Goal: Find specific page/section: Find specific page/section

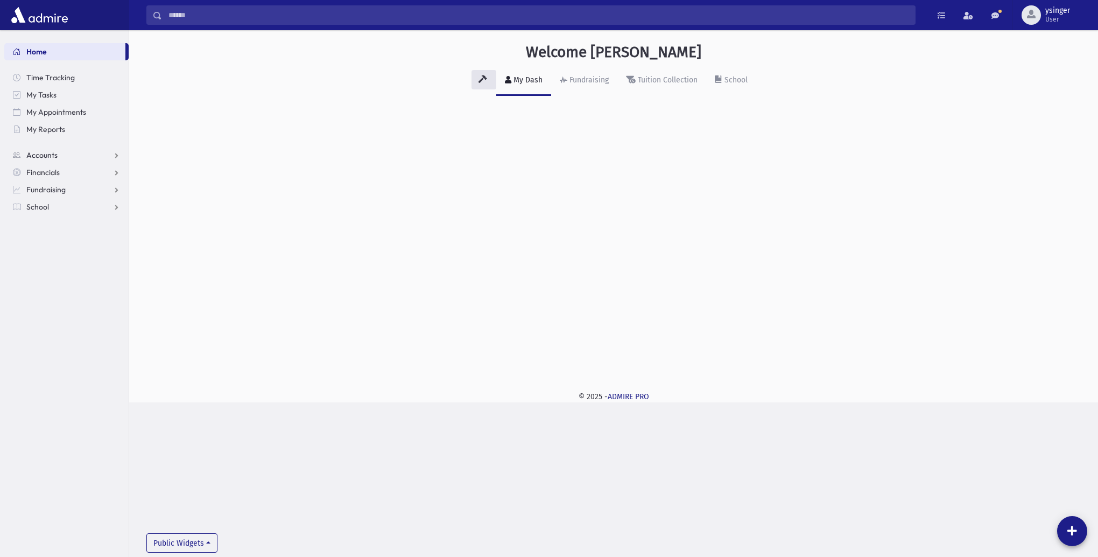
click at [33, 151] on span "Accounts" at bounding box center [41, 155] width 31 height 10
click at [47, 171] on span "Account List" at bounding box center [52, 172] width 41 height 10
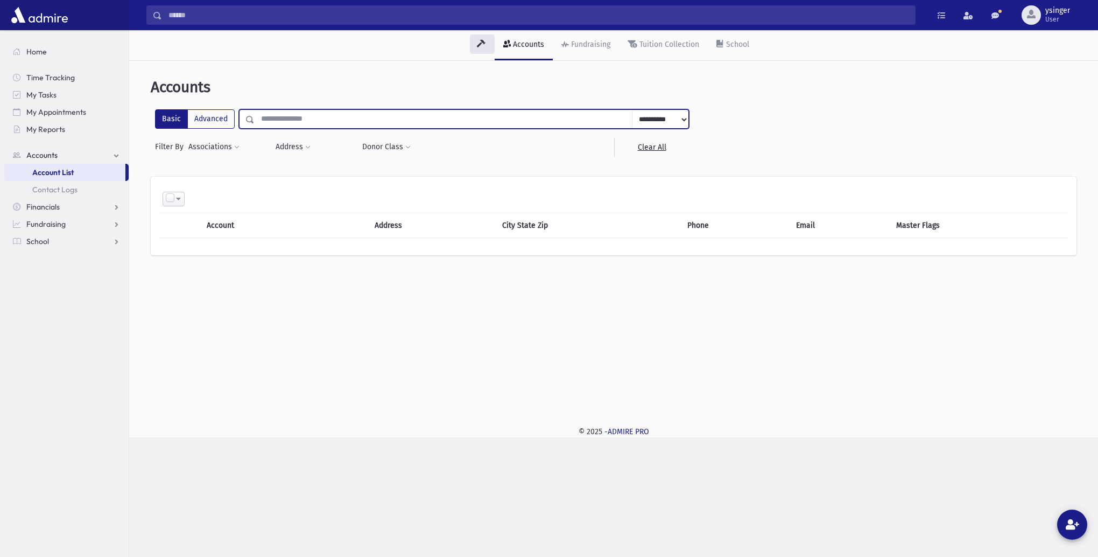
click at [297, 115] on input "text" at bounding box center [444, 118] width 378 height 19
type input "*********"
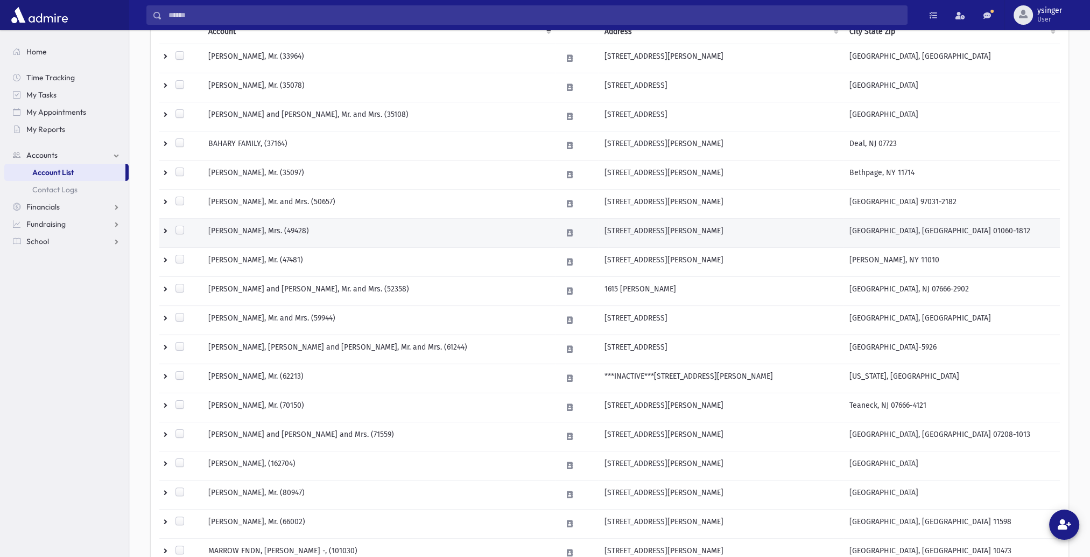
scroll to position [215, 0]
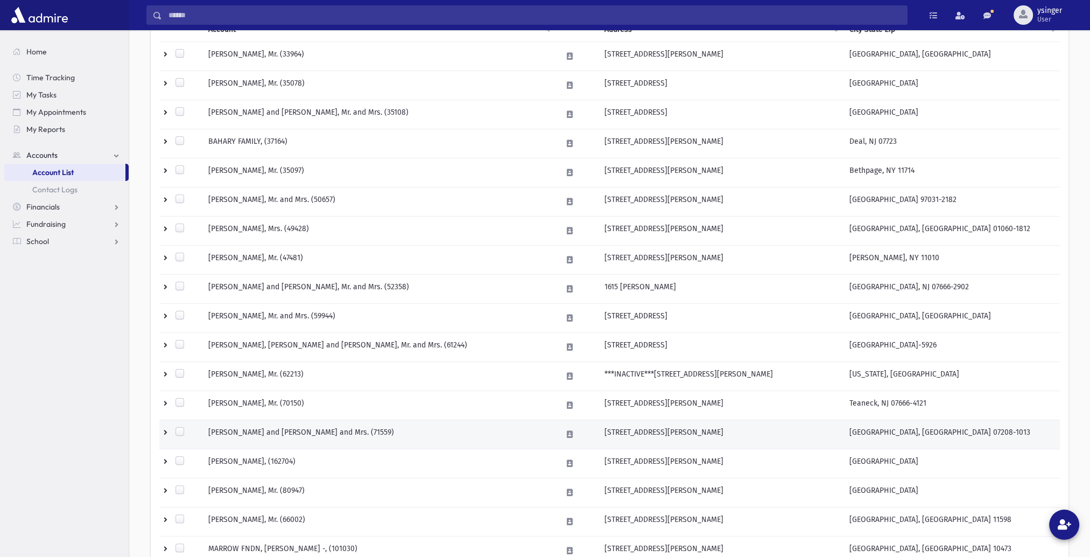
click at [411, 436] on td "HERMAN, Avrohom and Rivky, Rabbi and Mrs. (71559)" at bounding box center [379, 433] width 354 height 29
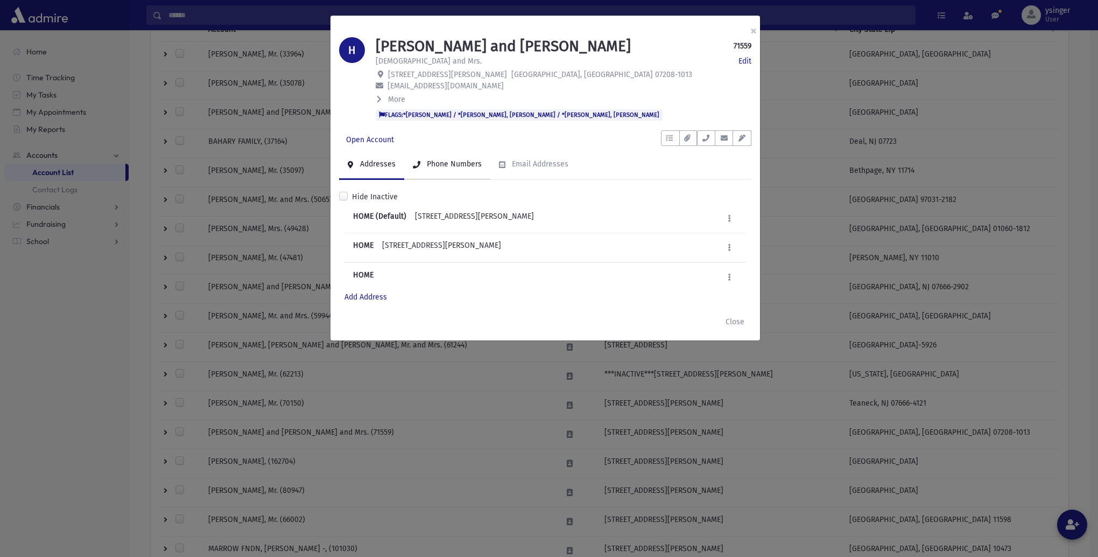
click at [451, 163] on div "Phone Numbers" at bounding box center [453, 163] width 57 height 9
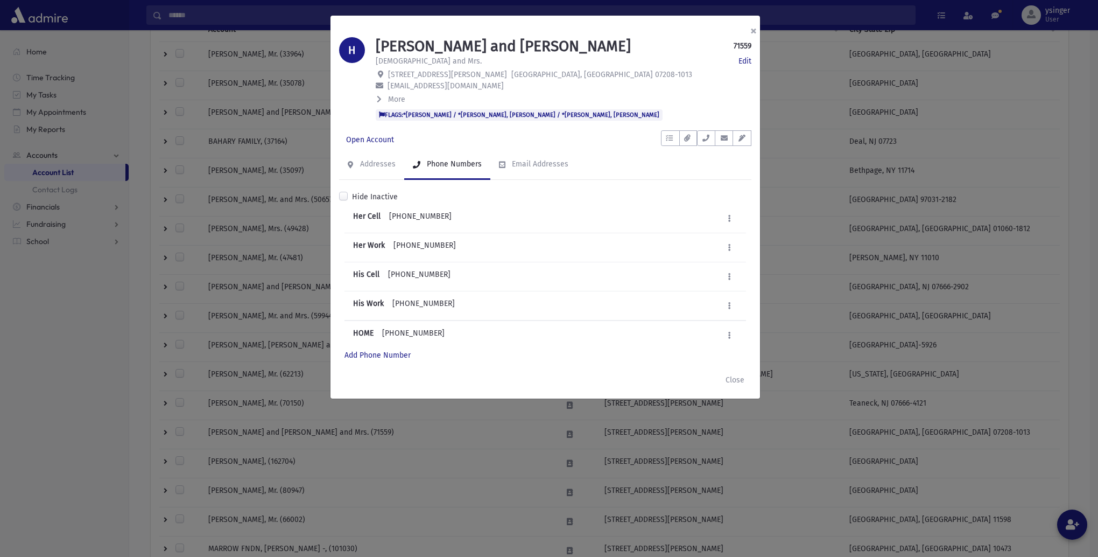
click at [752, 29] on button "×" at bounding box center [754, 31] width 24 height 30
